Goal: Task Accomplishment & Management: Manage account settings

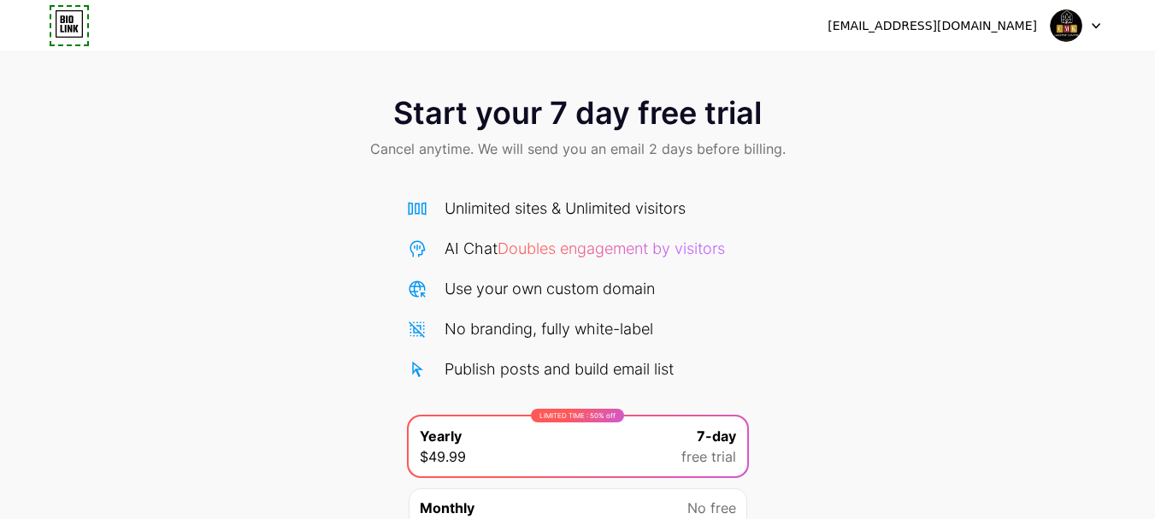
click at [1095, 24] on icon at bounding box center [1096, 26] width 9 height 6
click at [927, 69] on li "Logout" at bounding box center [993, 70] width 212 height 46
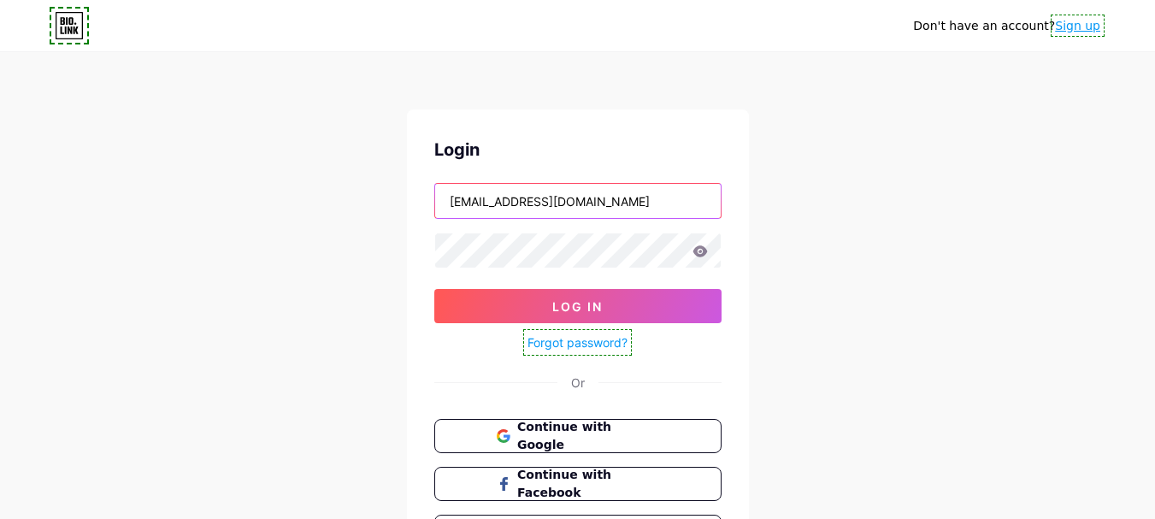
click at [617, 203] on input "[EMAIL_ADDRESS][DOMAIN_NAME]" at bounding box center [578, 201] width 286 height 34
type input "[EMAIL_ADDRESS][DOMAIN_NAME]"
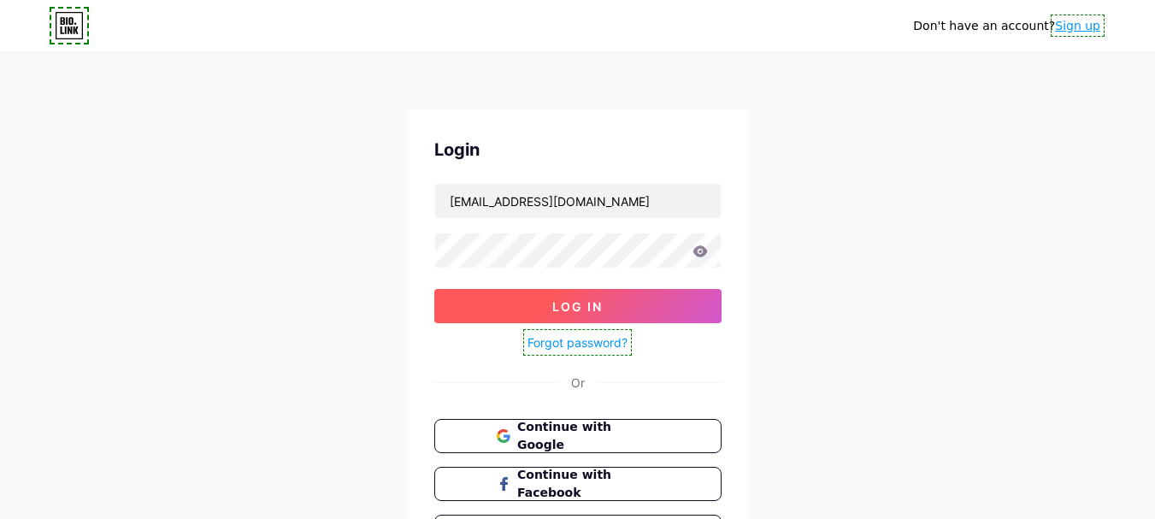
click at [597, 303] on span "Log In" at bounding box center [577, 306] width 50 height 15
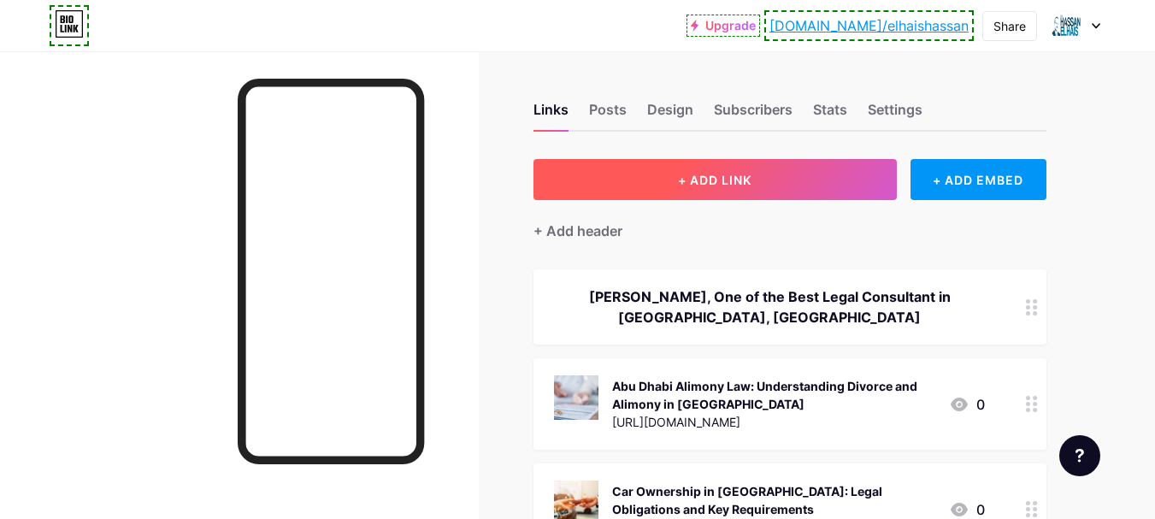
click at [726, 171] on button "+ ADD LINK" at bounding box center [714, 179] width 363 height 41
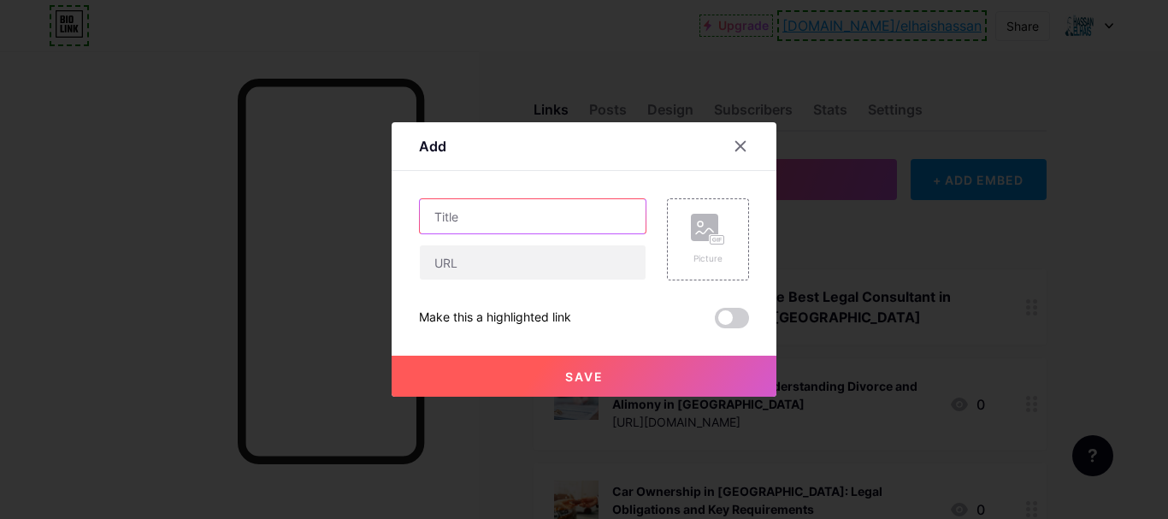
click at [557, 201] on input "text" at bounding box center [533, 216] width 226 height 34
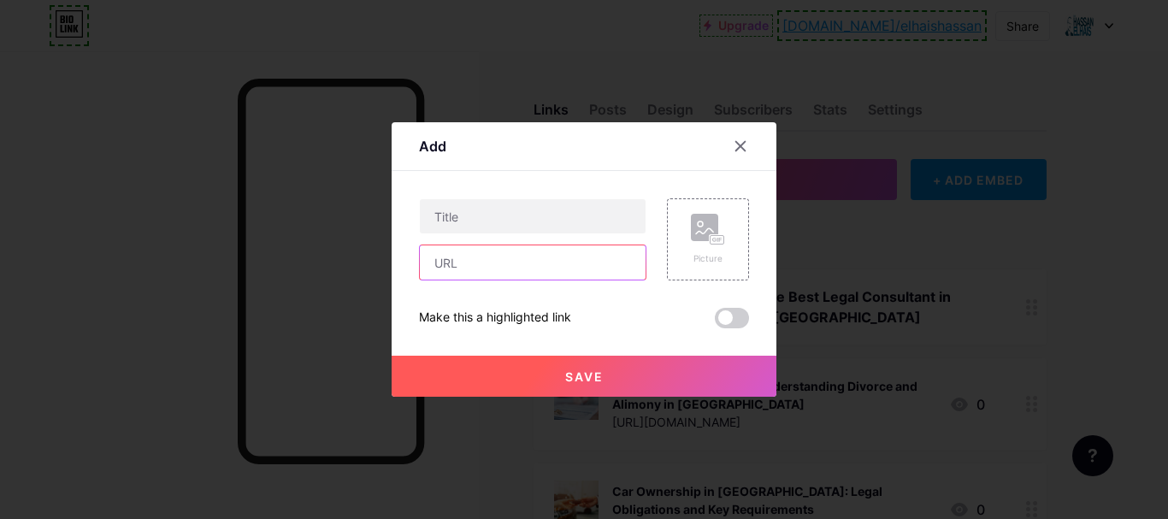
click at [523, 265] on input "text" at bounding box center [533, 262] width 226 height 34
paste input "[URL][DOMAIN_NAME]"
type input "[URL][DOMAIN_NAME]"
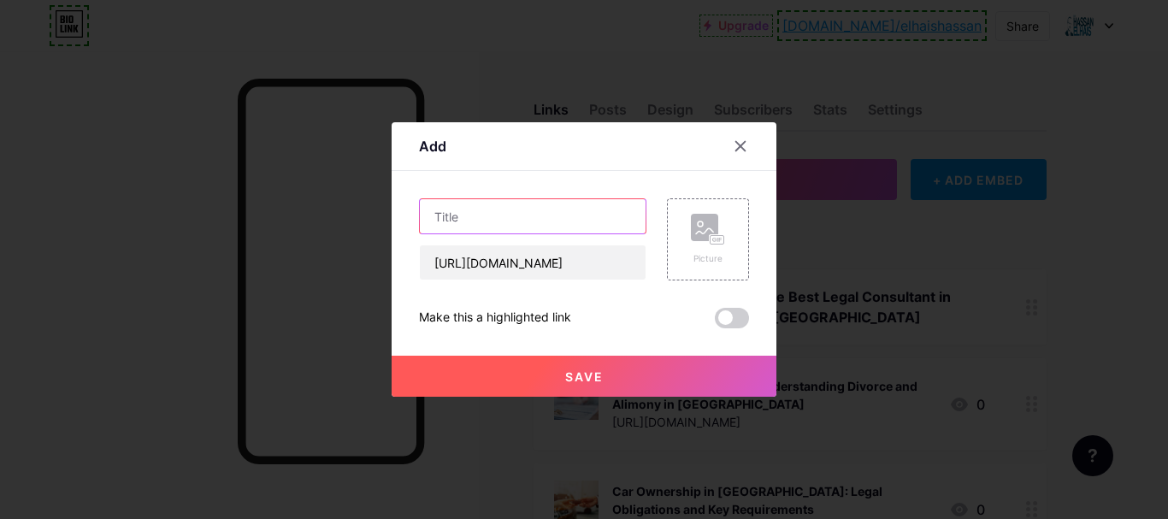
scroll to position [0, 0]
click at [544, 215] on input "text" at bounding box center [533, 216] width 226 height 34
paste input "Extradition Law in [GEOGRAPHIC_DATA]: Understanding the [GEOGRAPHIC_DATA]–UAE E…"
type input "Extradition Law in [GEOGRAPHIC_DATA]: Understanding the [GEOGRAPHIC_DATA]–UAE E…"
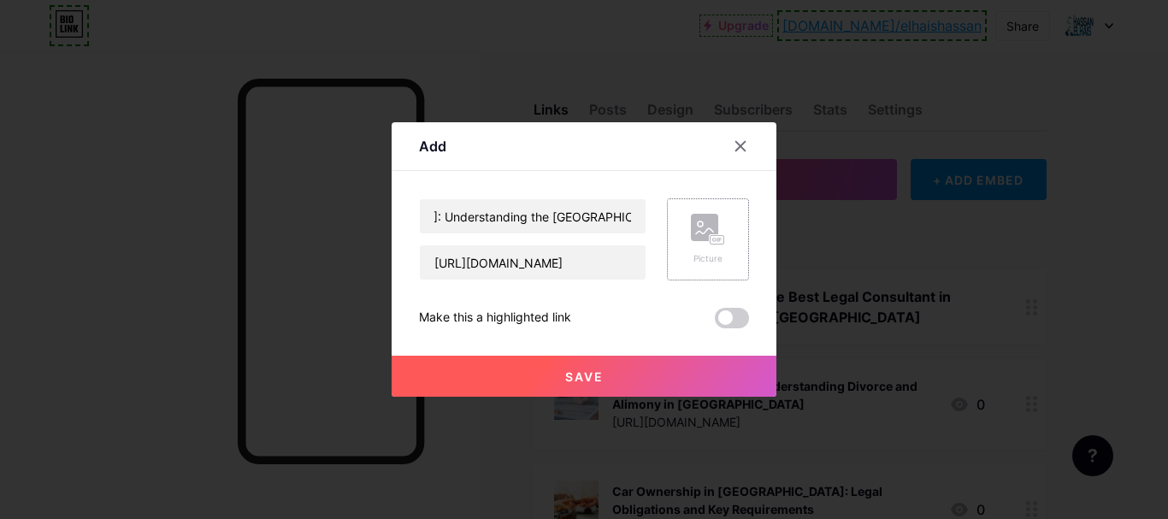
click at [703, 257] on div "Picture" at bounding box center [708, 258] width 34 height 13
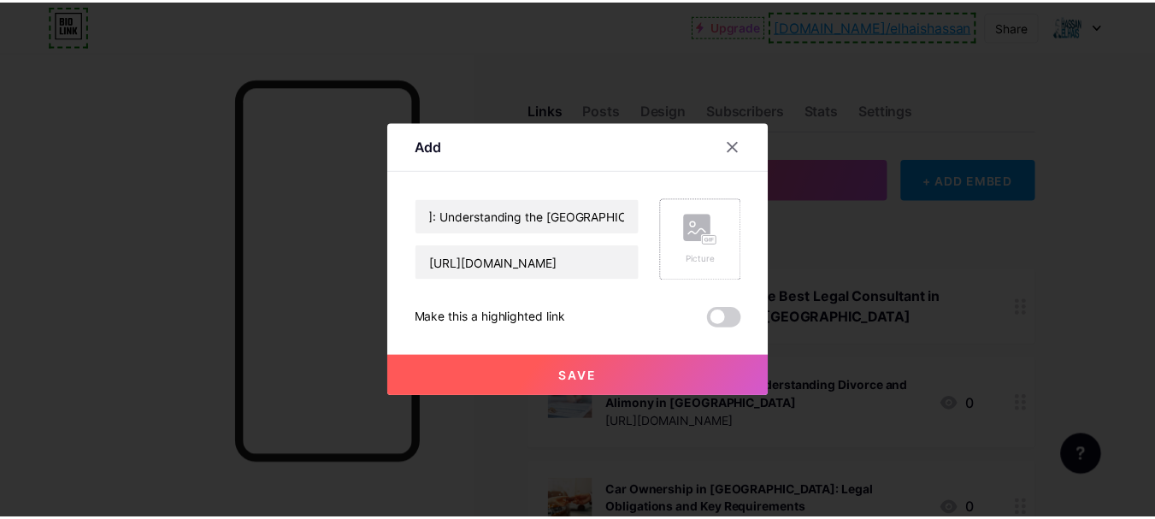
scroll to position [0, 0]
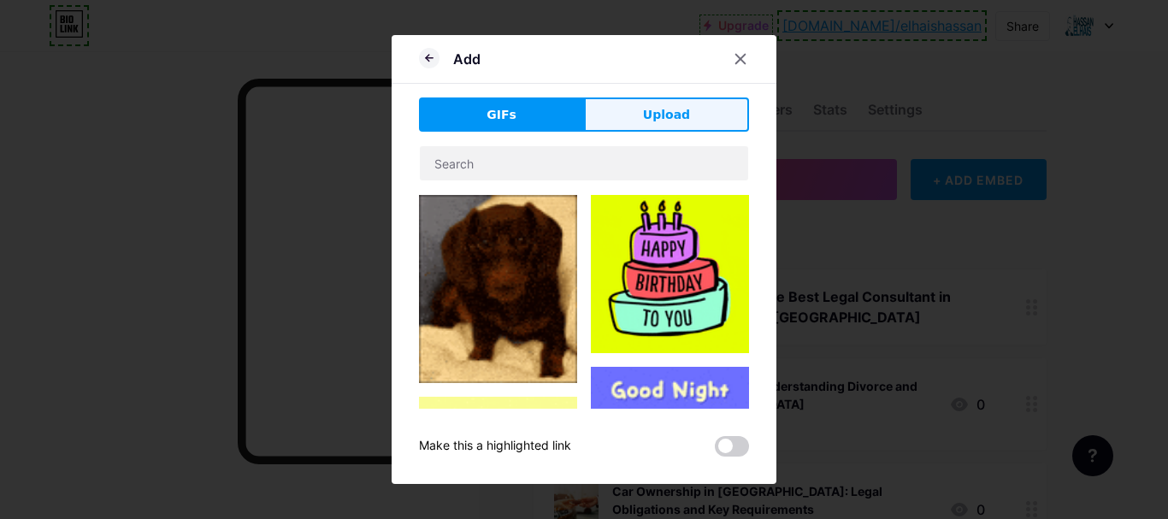
click at [664, 108] on span "Upload" at bounding box center [666, 115] width 47 height 18
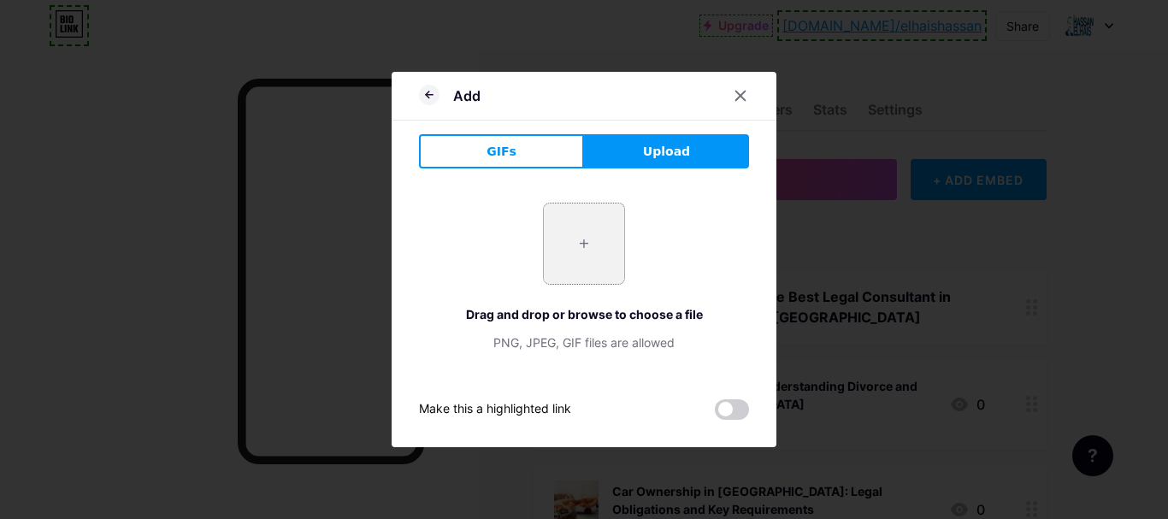
click at [575, 248] on input "file" at bounding box center [584, 243] width 80 height 80
type input "C:\fakepath\Extradition Law in [GEOGRAPHIC_DATA] Understanding the [GEOGRAPHIC_…"
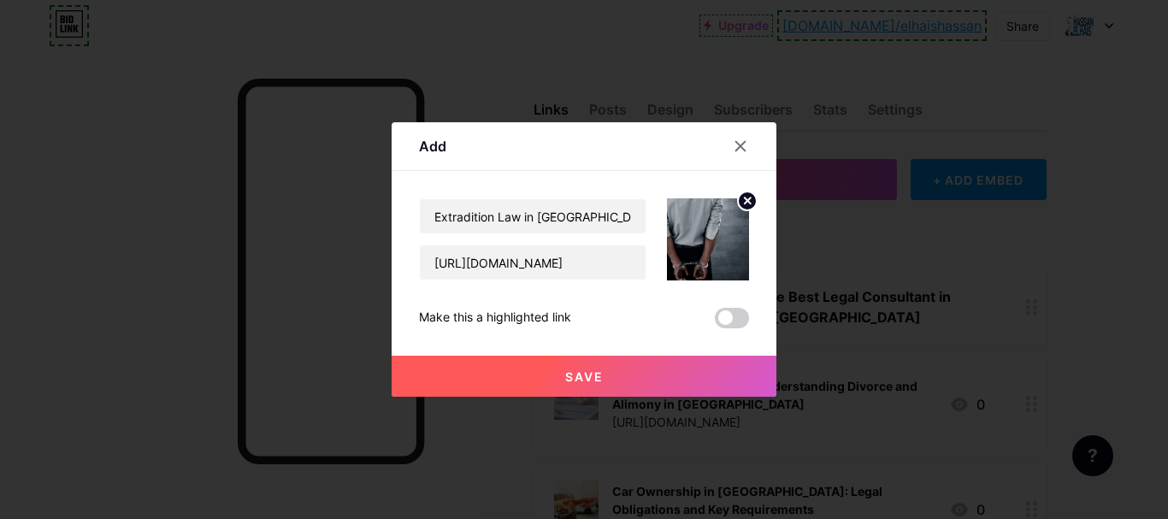
click at [616, 379] on button "Save" at bounding box center [584, 376] width 385 height 41
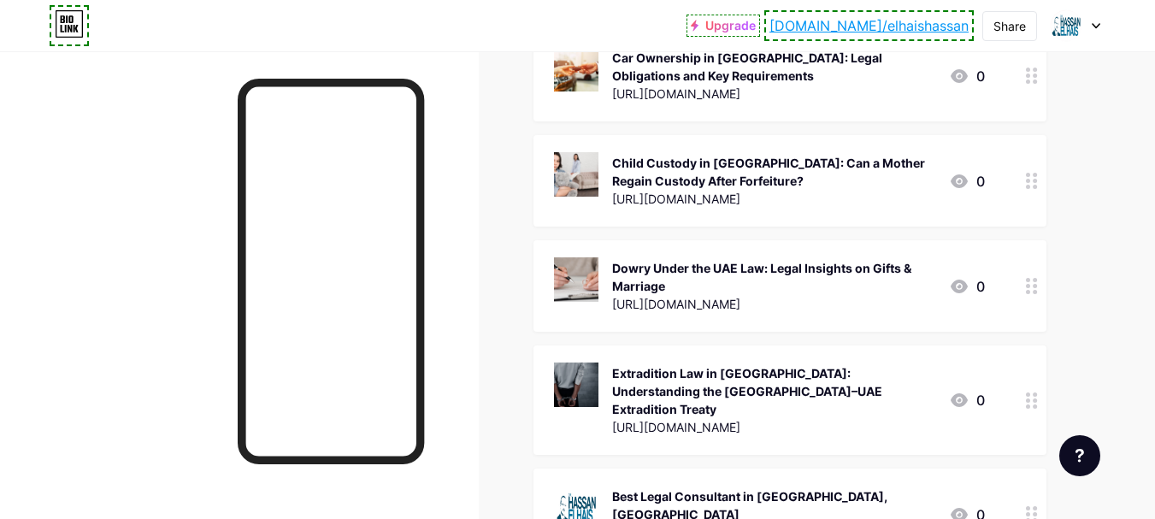
scroll to position [427, 0]
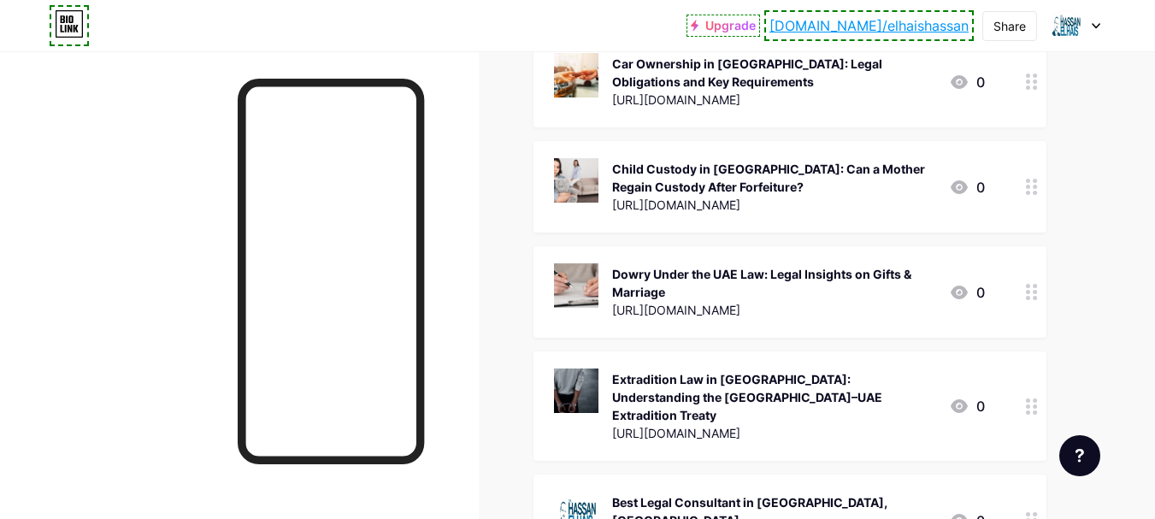
click at [924, 28] on link "[DOMAIN_NAME]/elhaishassan" at bounding box center [868, 25] width 199 height 21
